Goal: Task Accomplishment & Management: Complete application form

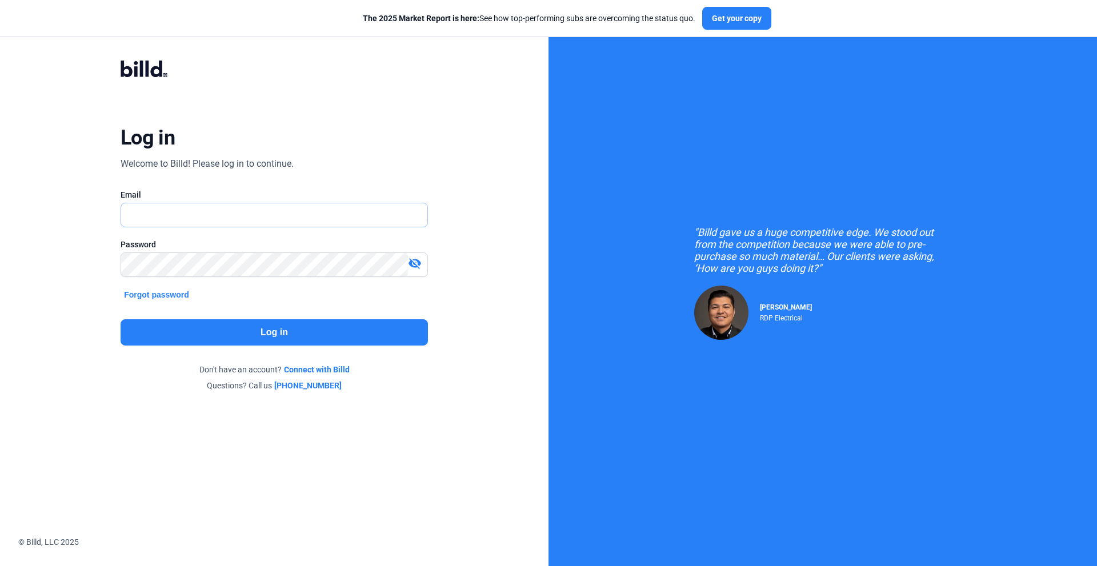
click at [158, 214] on input "text" at bounding box center [274, 214] width 306 height 23
drag, startPoint x: 171, startPoint y: 215, endPoint x: 102, endPoint y: 216, distance: 68.6
click at [102, 216] on div "Log in Welcome to Billd! Please log in to continue. Email [EMAIL_ADDRESS][DOMAI…" at bounding box center [274, 225] width 395 height 375
type input "[EMAIL_ADDRESS][DOMAIN_NAME]"
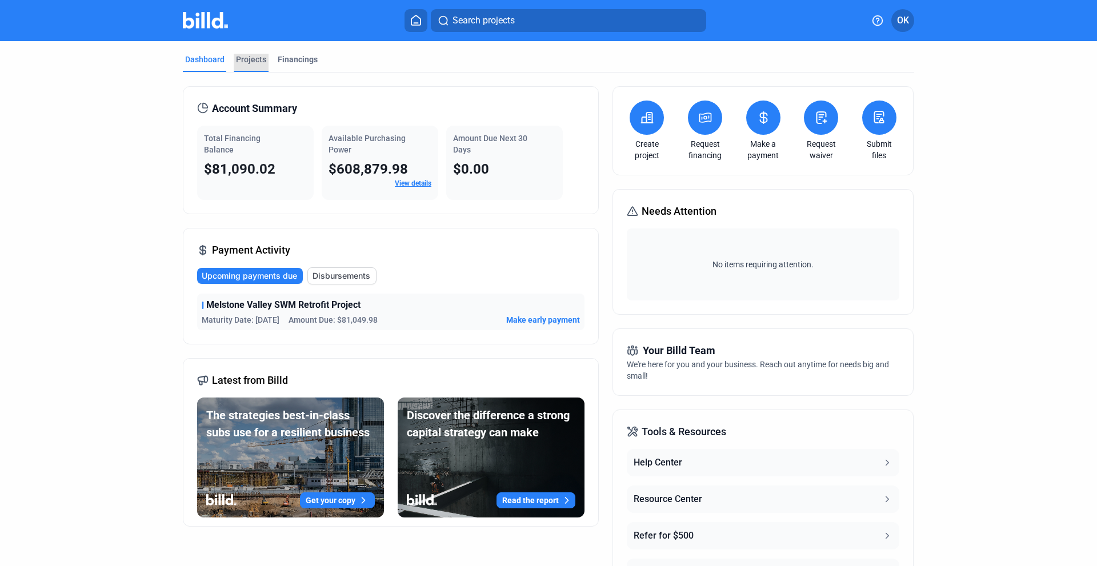
click at [251, 61] on div "Projects" at bounding box center [251, 59] width 30 height 11
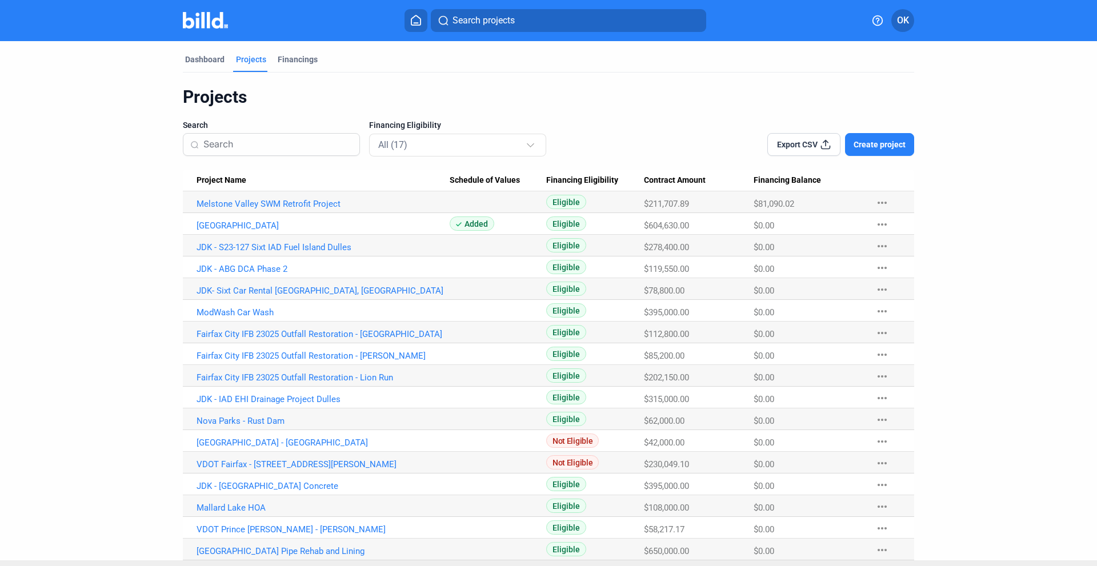
click at [883, 142] on span "Create project" at bounding box center [879, 144] width 52 height 11
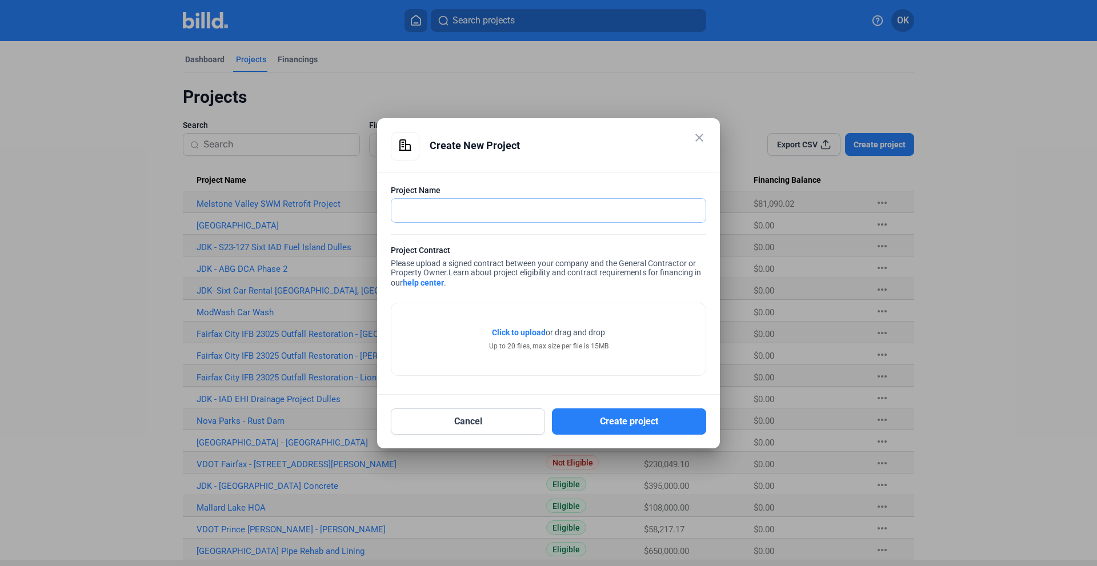
click at [416, 214] on input "text" at bounding box center [542, 210] width 302 height 23
type input "Lucketts Playground"
drag, startPoint x: 611, startPoint y: 422, endPoint x: 520, endPoint y: 203, distance: 237.4
click at [519, 199] on div "close Create New Project Project Name Lucketts Playground Project Contract Plea…" at bounding box center [548, 283] width 315 height 303
click at [702, 139] on mat-icon "close" at bounding box center [699, 138] width 14 height 14
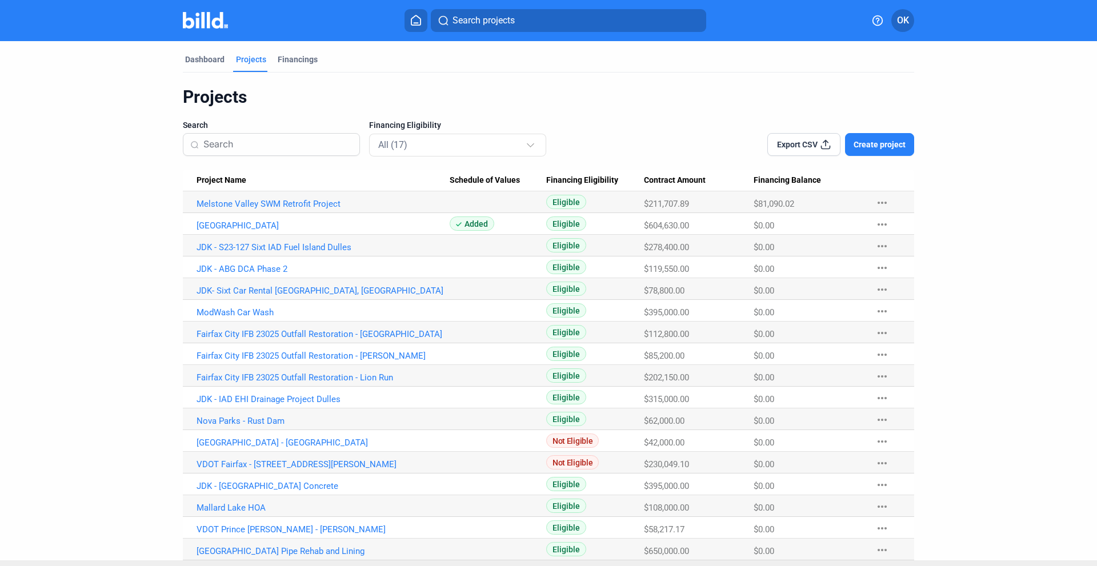
click at [863, 150] on button "Create project" at bounding box center [879, 144] width 69 height 23
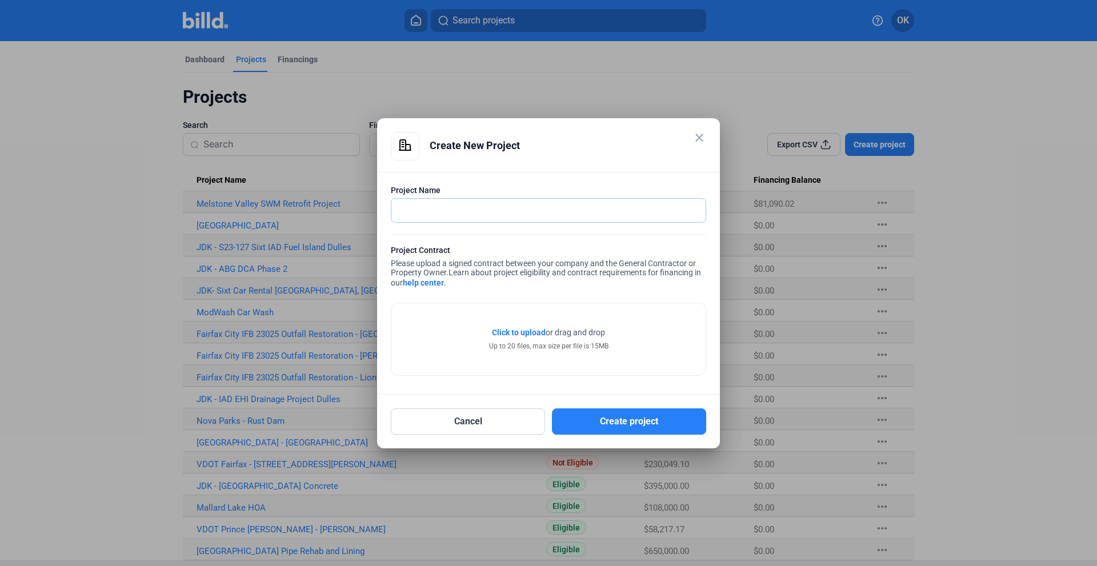
click at [439, 213] on input "text" at bounding box center [548, 210] width 314 height 23
type input "P"
type input "Lucketts Playground"
click at [700, 141] on mat-icon "close" at bounding box center [699, 138] width 14 height 14
